Goal: Task Accomplishment & Management: Manage account settings

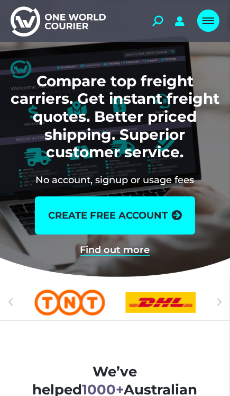
click at [206, 29] on link "Mobile menu icon" at bounding box center [209, 21] width 22 height 22
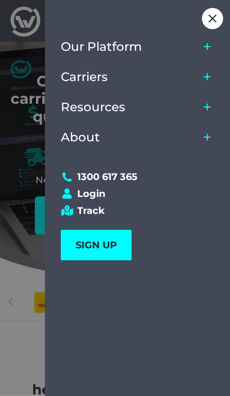
click at [16, 166] on div at bounding box center [115, 198] width 230 height 396
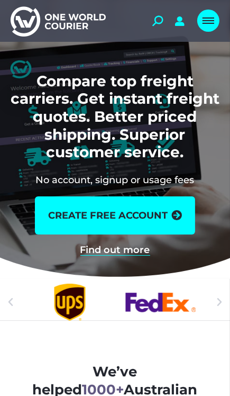
click at [198, 16] on link "Mobile menu icon" at bounding box center [209, 21] width 22 height 22
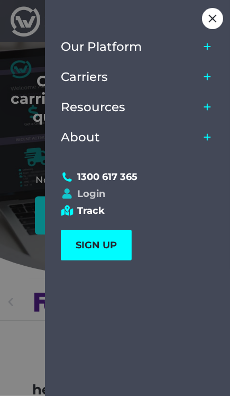
click at [77, 197] on link "Login" at bounding box center [133, 194] width 144 height 12
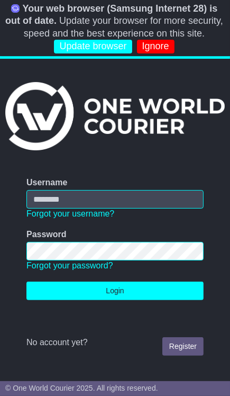
click at [45, 202] on input "Username" at bounding box center [115, 199] width 178 height 19
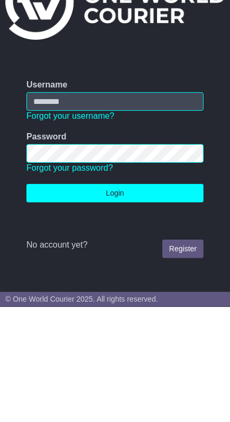
click at [46, 218] on input "Username" at bounding box center [115, 216] width 178 height 19
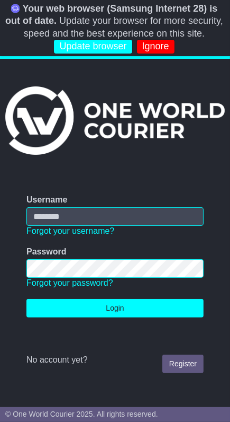
type input "**********"
click at [26, 299] on button "Login" at bounding box center [115, 308] width 178 height 19
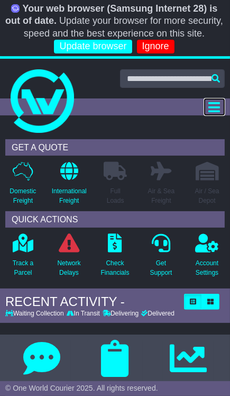
click at [212, 102] on icon "Toggle navigation" at bounding box center [215, 107] width 12 height 13
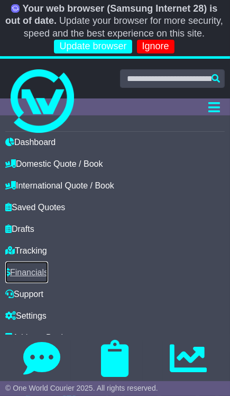
click at [21, 270] on link "Financials" at bounding box center [26, 273] width 43 height 22
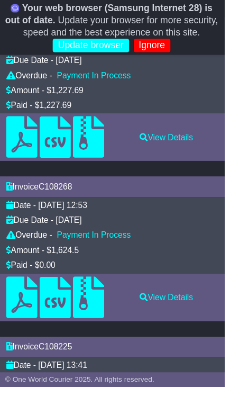
scroll to position [271, 0]
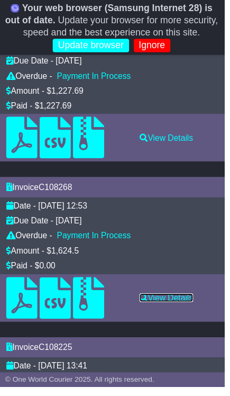
click at [150, 300] on link "View Details" at bounding box center [170, 304] width 55 height 9
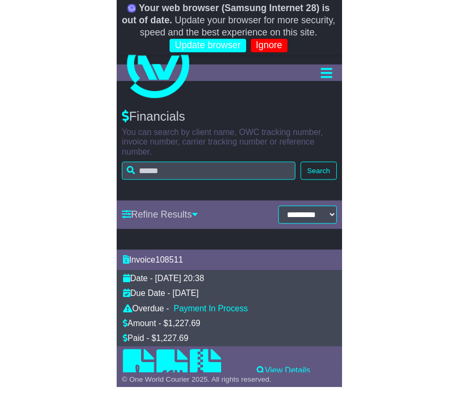
scroll to position [0, 0]
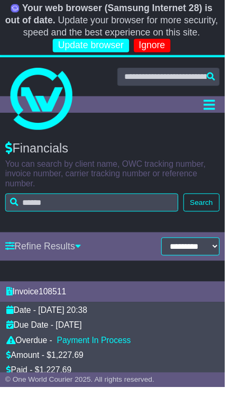
click at [92, 50] on link "Update browser" at bounding box center [93, 46] width 78 height 13
